Goal: Task Accomplishment & Management: Manage account settings

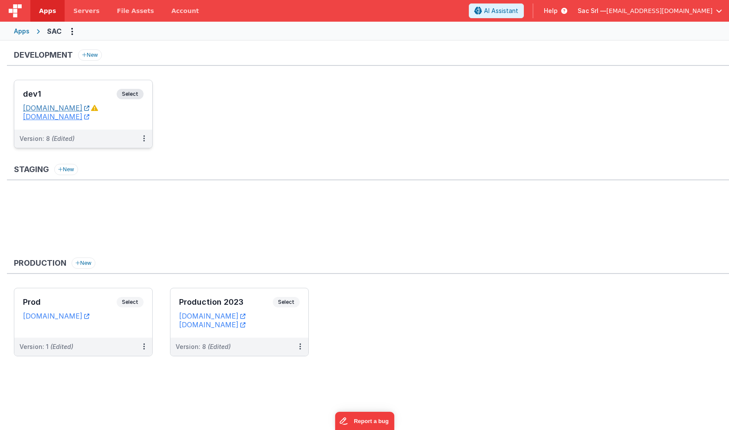
click at [89, 110] on link "[DOMAIN_NAME]" at bounding box center [56, 108] width 66 height 9
click at [45, 31] on icon at bounding box center [37, 31] width 17 height 0
click at [26, 33] on div "Apps" at bounding box center [22, 31] width 16 height 9
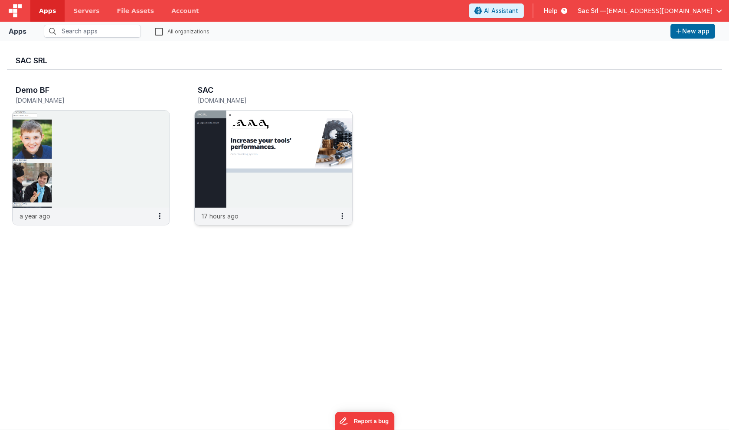
click at [275, 167] on img at bounding box center [273, 159] width 157 height 97
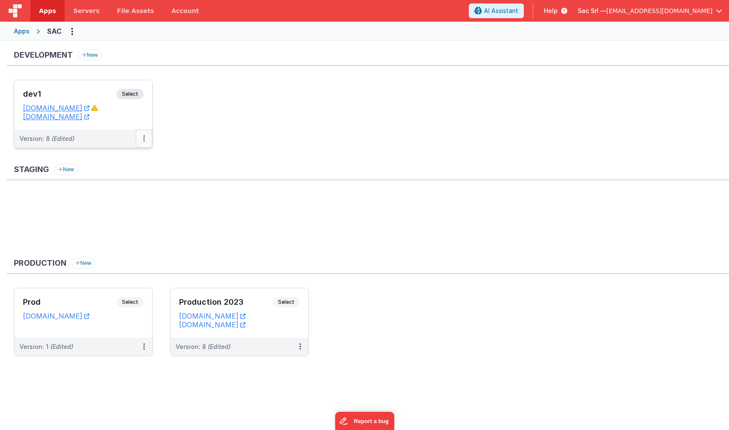
click at [142, 135] on button at bounding box center [144, 139] width 16 height 18
click at [124, 160] on link "Edit" at bounding box center [114, 159] width 76 height 16
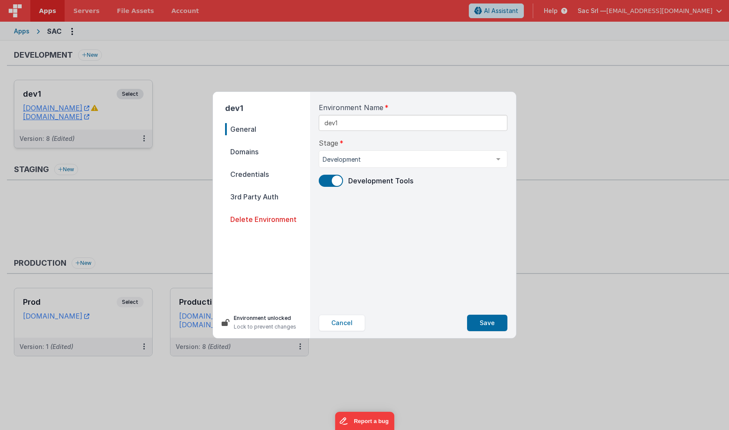
click at [261, 171] on span "Credentials" at bounding box center [267, 174] width 85 height 12
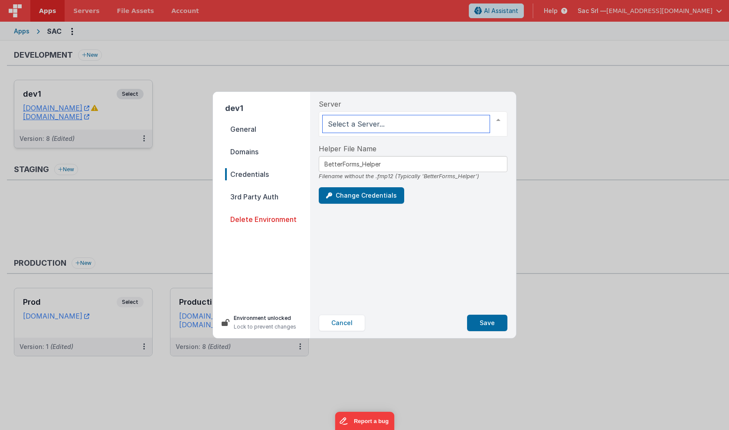
click at [494, 120] on div at bounding box center [498, 120] width 17 height 16
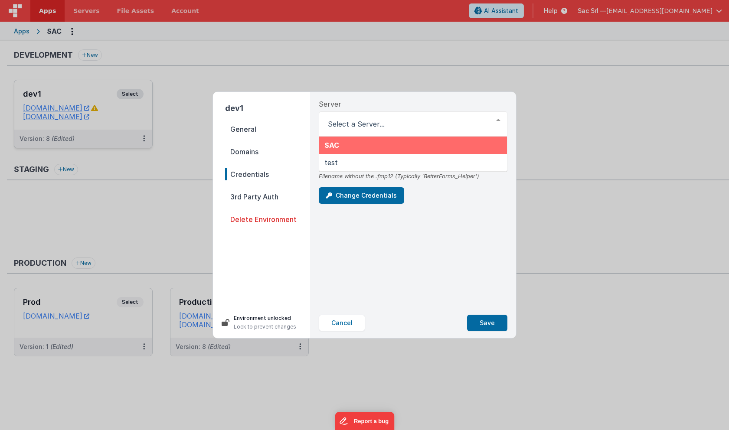
click at [465, 103] on div "Server SAC test List is empty." at bounding box center [413, 118] width 189 height 38
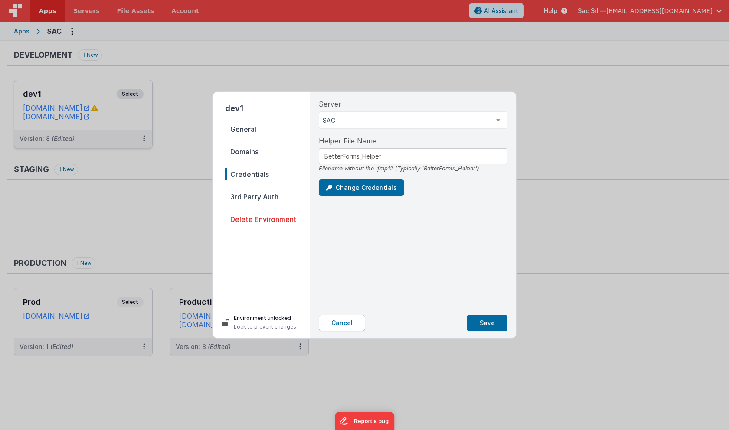
click at [345, 324] on button "Cancel" at bounding box center [342, 323] width 46 height 16
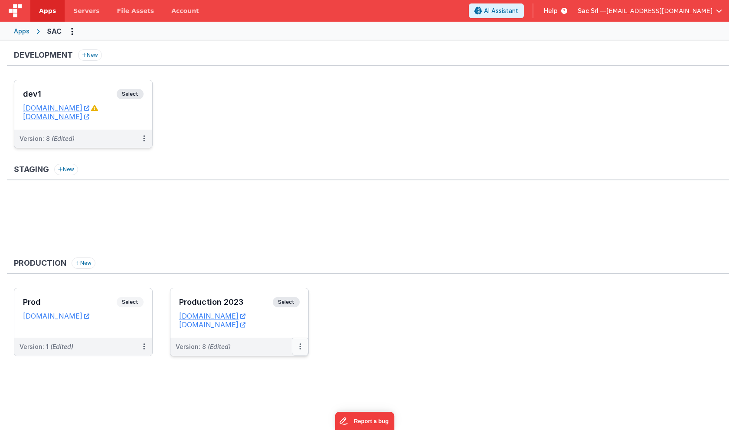
click at [298, 347] on button at bounding box center [300, 347] width 16 height 18
click at [285, 370] on link "Edit" at bounding box center [270, 367] width 76 height 16
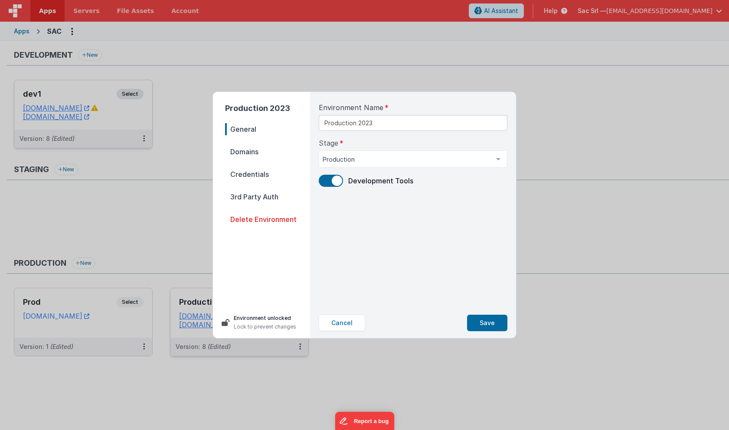
click at [258, 171] on span "Credentials" at bounding box center [267, 174] width 85 height 12
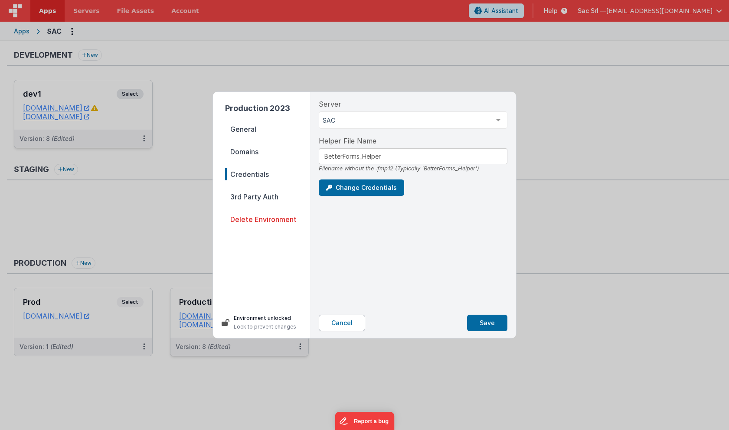
click at [340, 327] on button "Cancel" at bounding box center [342, 323] width 46 height 16
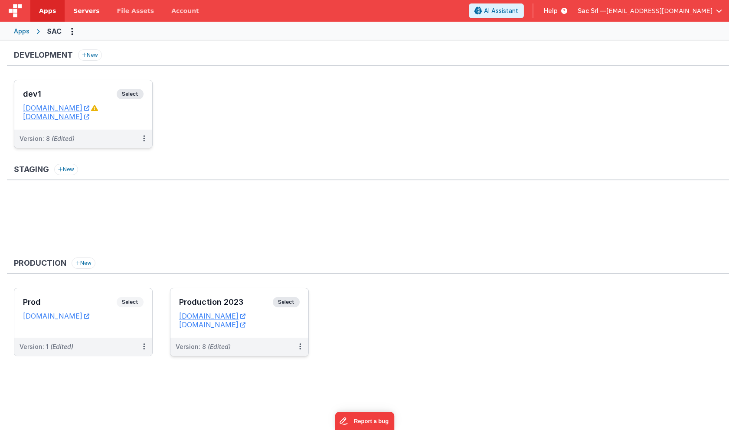
click at [84, 10] on span "Servers" at bounding box center [86, 11] width 26 height 9
